Goal: Task Accomplishment & Management: Use online tool/utility

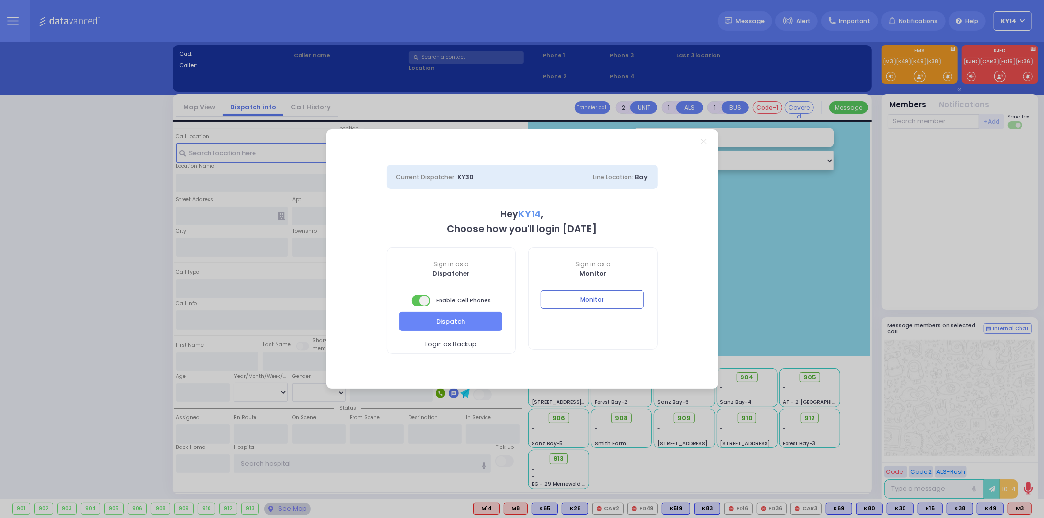
select select "2"
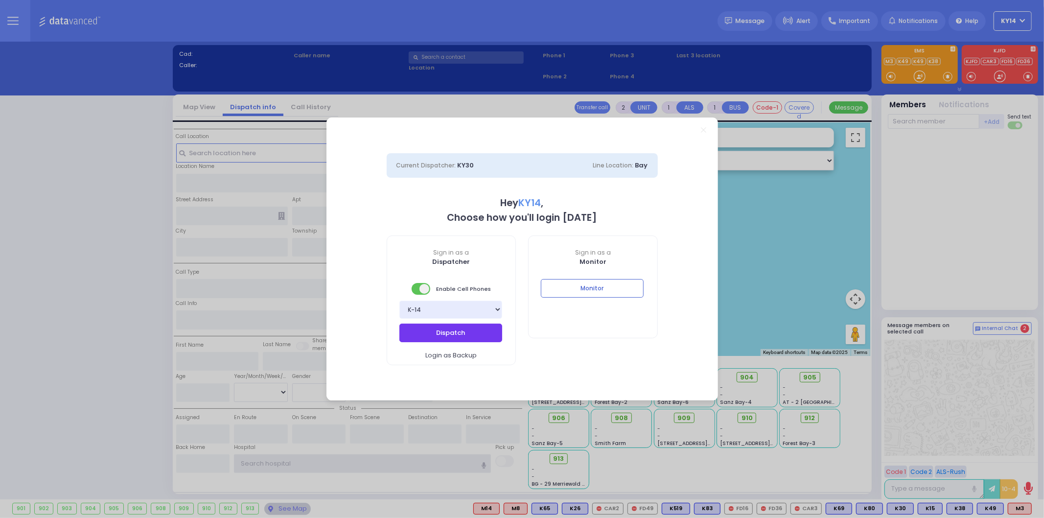
type input "ky14"
click at [437, 336] on button "Dispatch" at bounding box center [450, 333] width 103 height 19
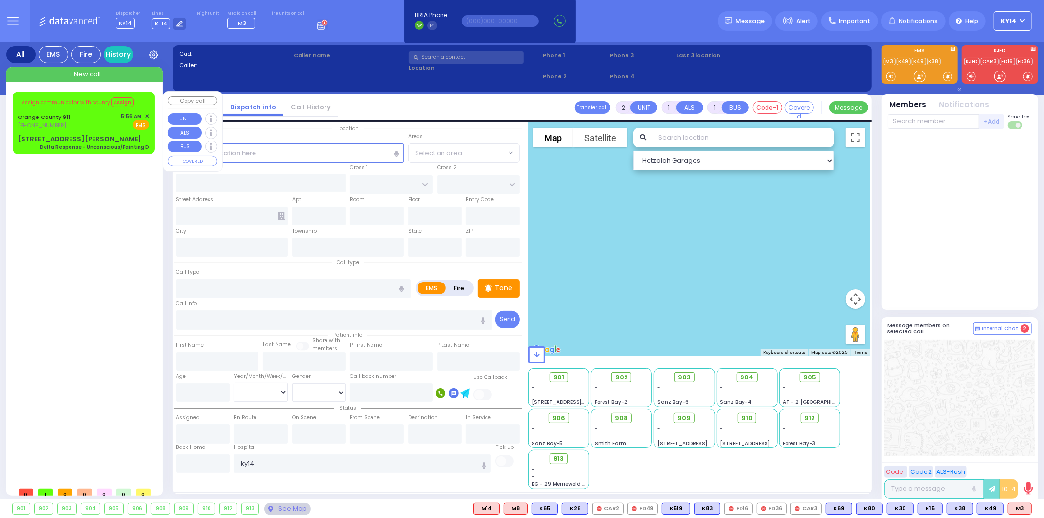
click at [147, 116] on span "✕" at bounding box center [147, 116] width 4 height 8
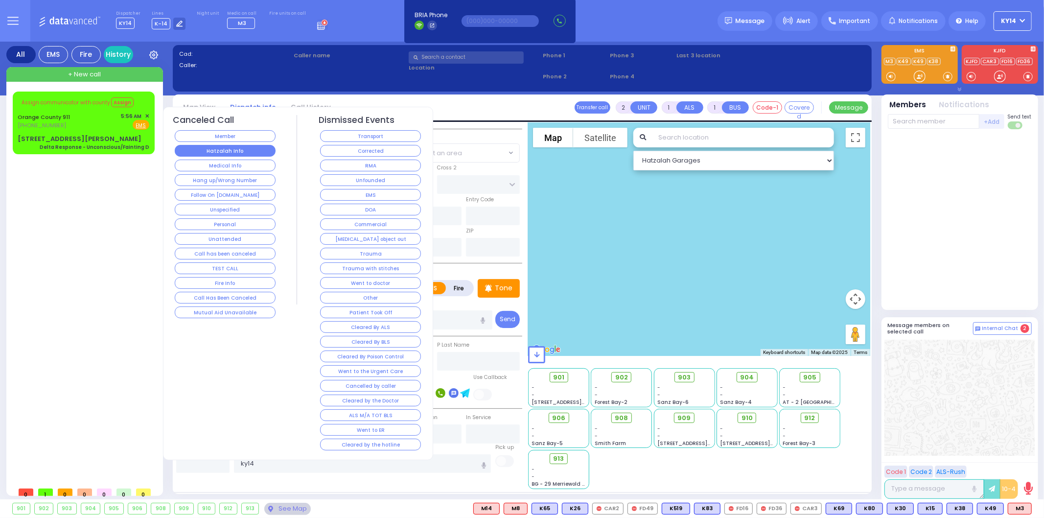
click at [223, 152] on button "Hatzalah Info" at bounding box center [225, 151] width 101 height 12
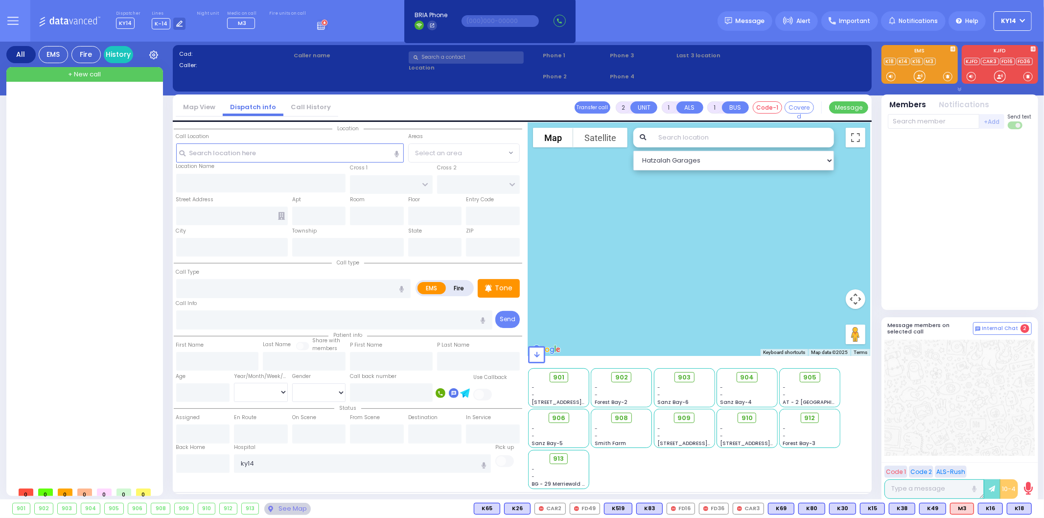
click at [317, 25] on icon at bounding box center [322, 24] width 11 height 11
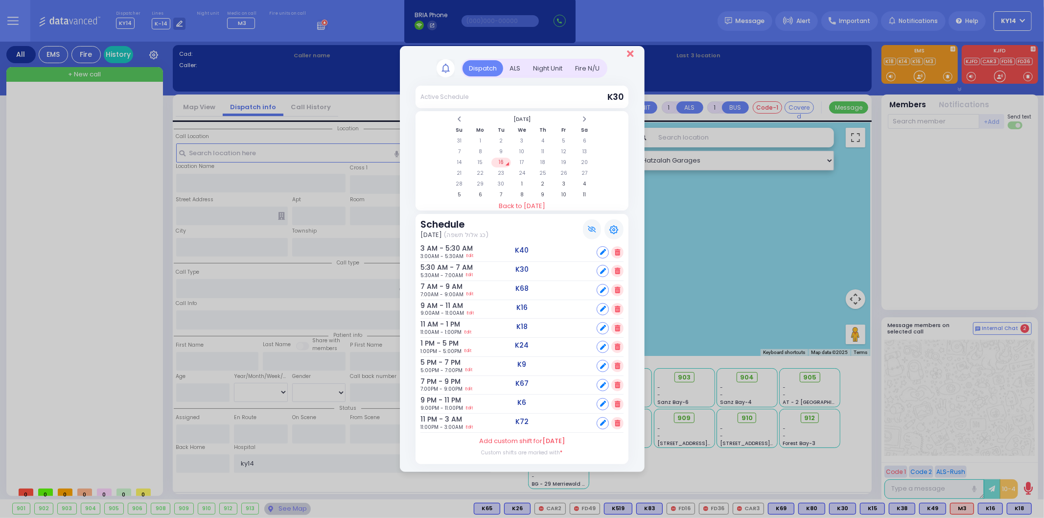
click at [629, 56] on icon "Close" at bounding box center [630, 54] width 6 height 10
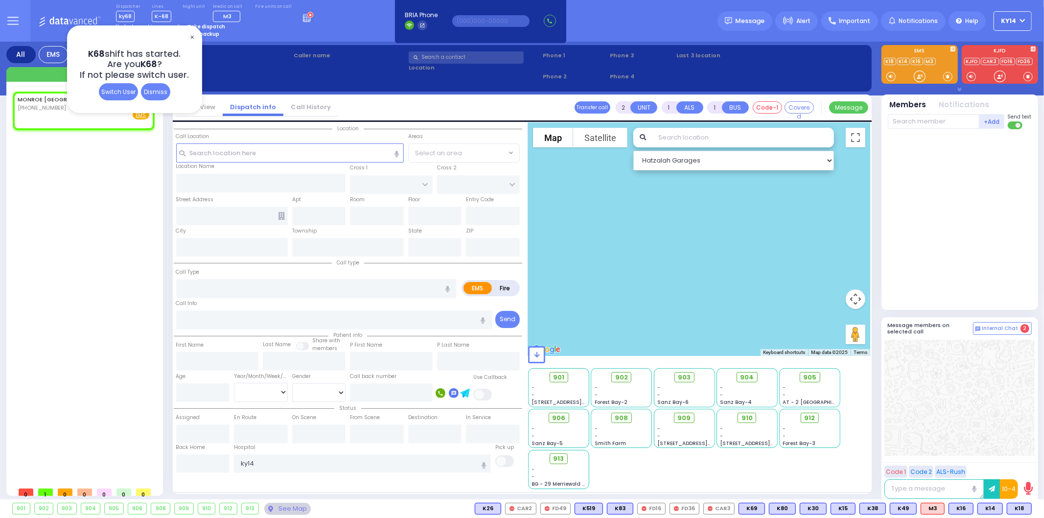
select select
radio input "true"
select select
type input "07:20"
select select "Hatzalah Garages"
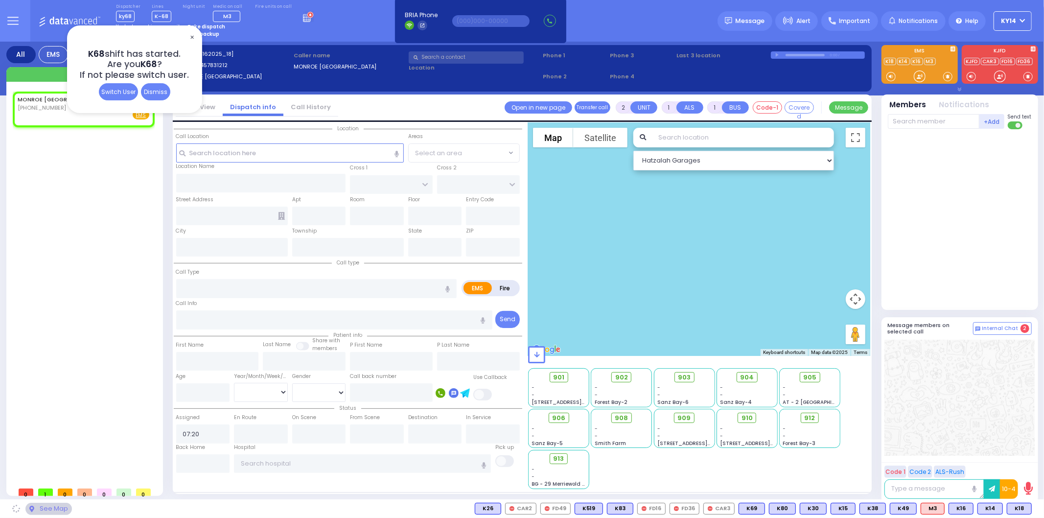
select select
radio input "true"
select select
select select "Hatzalah Garages"
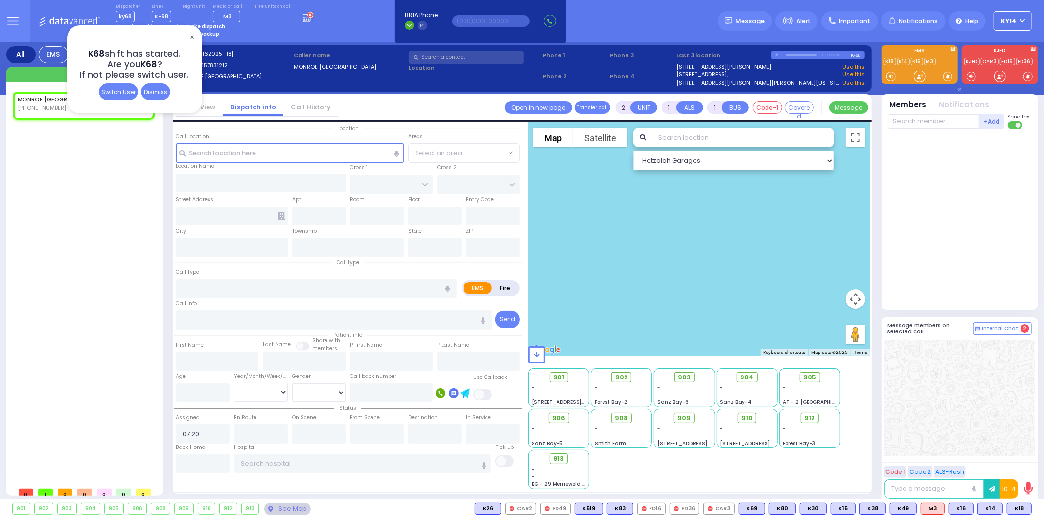
select select
radio input "true"
select select
select select "Hatzalah Garages"
